Goal: Entertainment & Leisure: Consume media (video, audio)

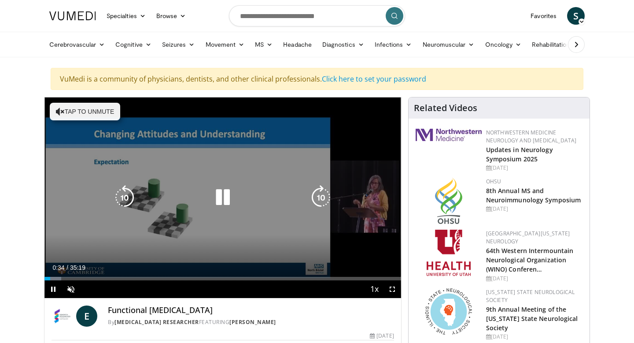
click at [106, 117] on button "Tap to unmute" at bounding box center [85, 112] width 70 height 18
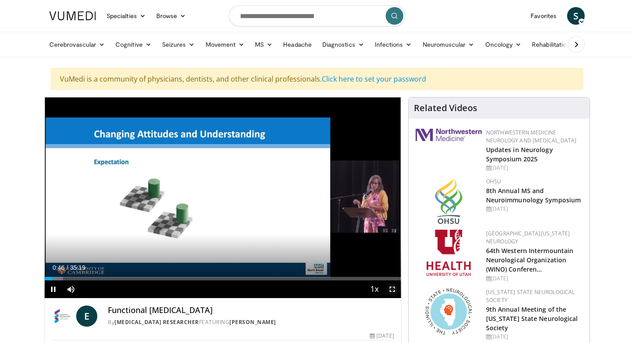
click at [392, 287] on span "Video Player" at bounding box center [393, 289] width 18 height 18
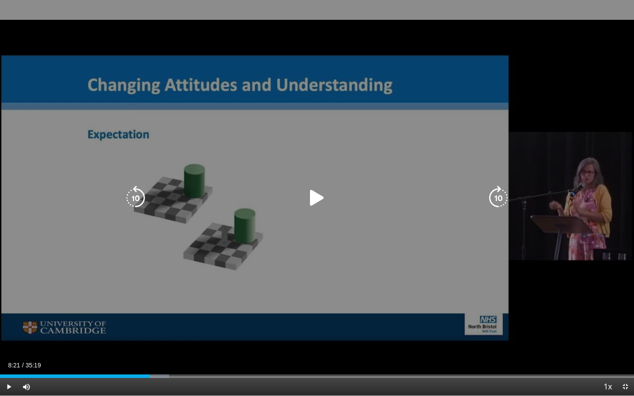
click at [313, 201] on icon "Video Player" at bounding box center [317, 198] width 25 height 25
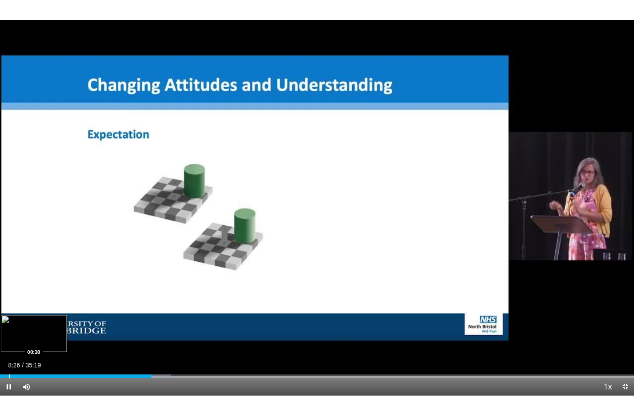
click at [9, 342] on div "Progress Bar" at bounding box center [9, 377] width 1 height 4
click at [5, 342] on div "Progress Bar" at bounding box center [5, 377] width 1 height 4
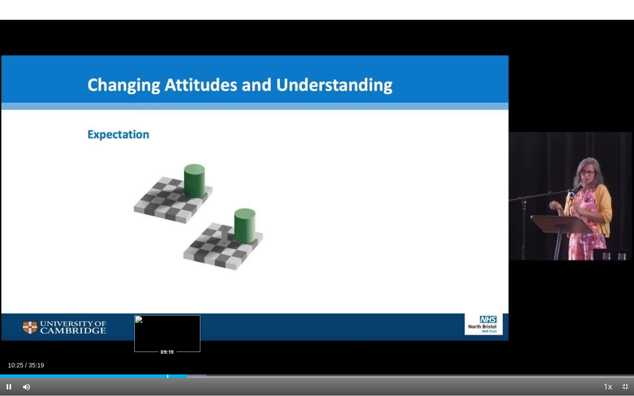
click at [167, 342] on div "Loaded : 32.59% 10:25 09:19" at bounding box center [317, 374] width 634 height 8
click at [142, 342] on div "Loaded : 29.49% 09:22 07:55" at bounding box center [317, 374] width 634 height 8
click at [154, 342] on div "Progress Bar" at bounding box center [154, 377] width 1 height 4
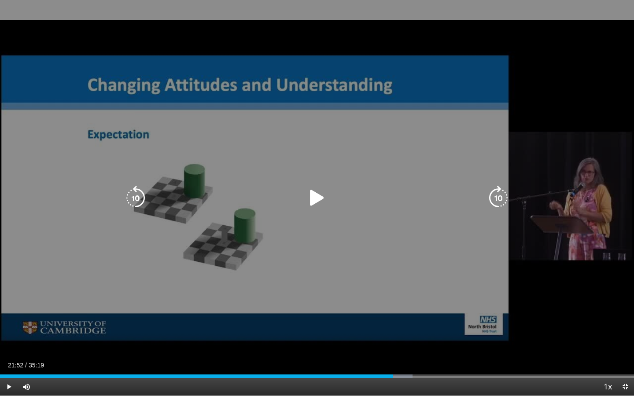
click at [314, 197] on icon "Video Player" at bounding box center [317, 198] width 25 height 25
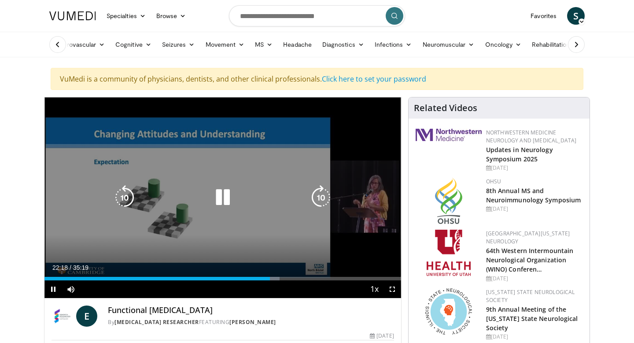
click at [227, 194] on icon "Video Player" at bounding box center [223, 197] width 25 height 25
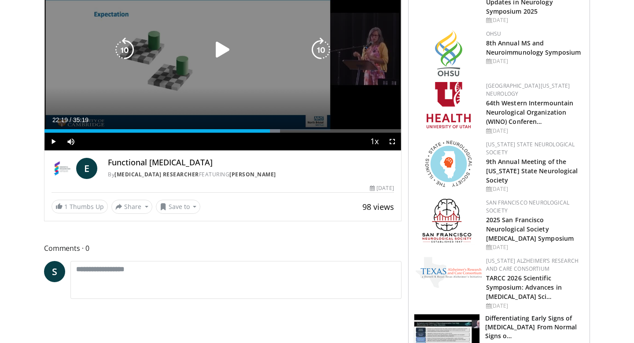
scroll to position [148, 0]
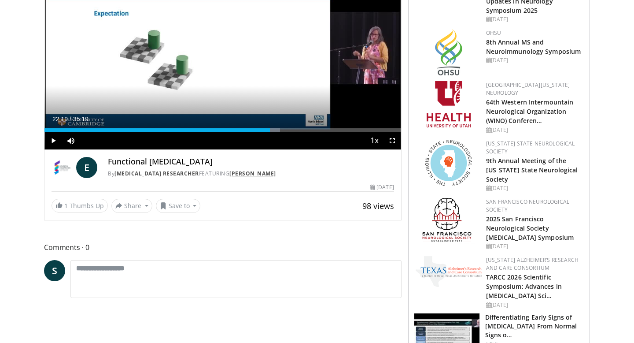
click at [249, 175] on link "[PERSON_NAME]" at bounding box center [252, 173] width 47 height 7
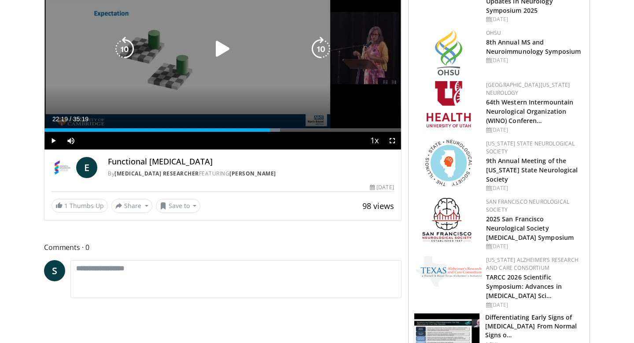
click at [260, 56] on div "Video Player" at bounding box center [223, 49] width 214 height 18
click at [227, 48] on icon "Video Player" at bounding box center [223, 49] width 25 height 25
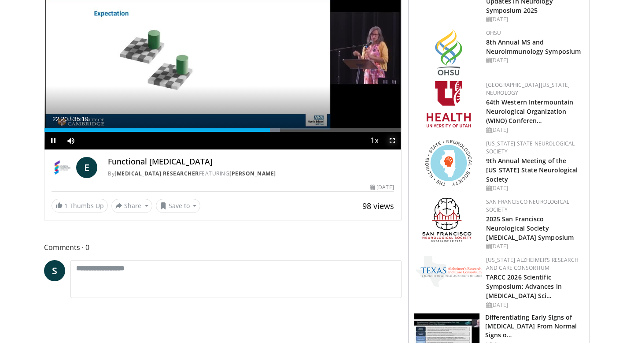
click at [390, 139] on span "Video Player" at bounding box center [393, 141] width 18 height 18
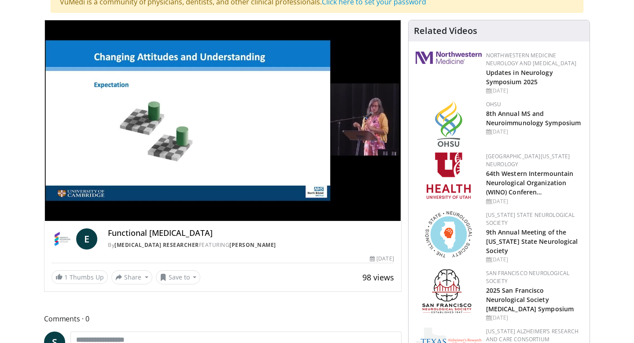
scroll to position [76, 0]
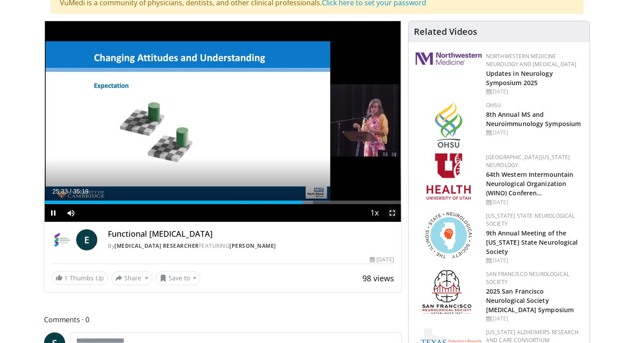
click at [393, 212] on span "Video Player" at bounding box center [393, 213] width 18 height 18
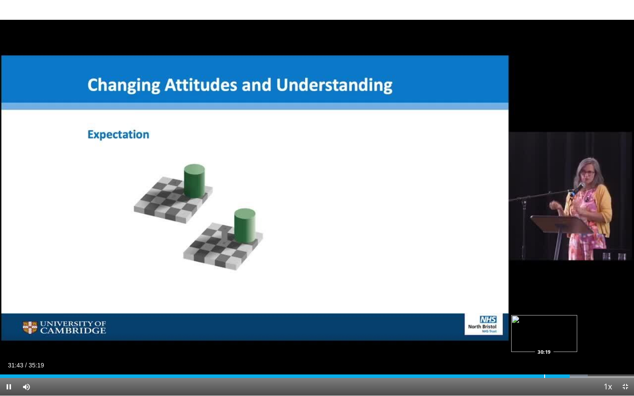
click at [544, 342] on div "Loaded : 92.68% 31:44 30:19" at bounding box center [317, 374] width 634 height 8
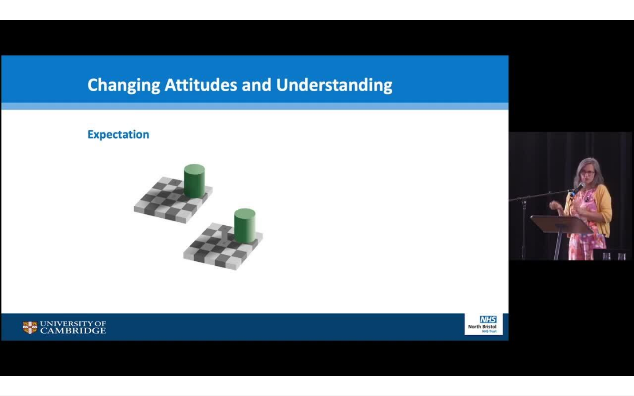
click at [544, 342] on div "10 seconds Tap to unmute" at bounding box center [317, 198] width 634 height 396
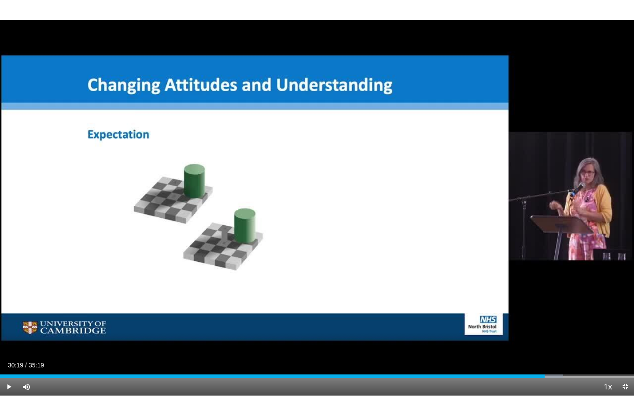
click at [544, 342] on div "Loaded : 88.80% 30:19 30:19" at bounding box center [317, 374] width 634 height 8
